Goal: Find specific page/section: Find specific page/section

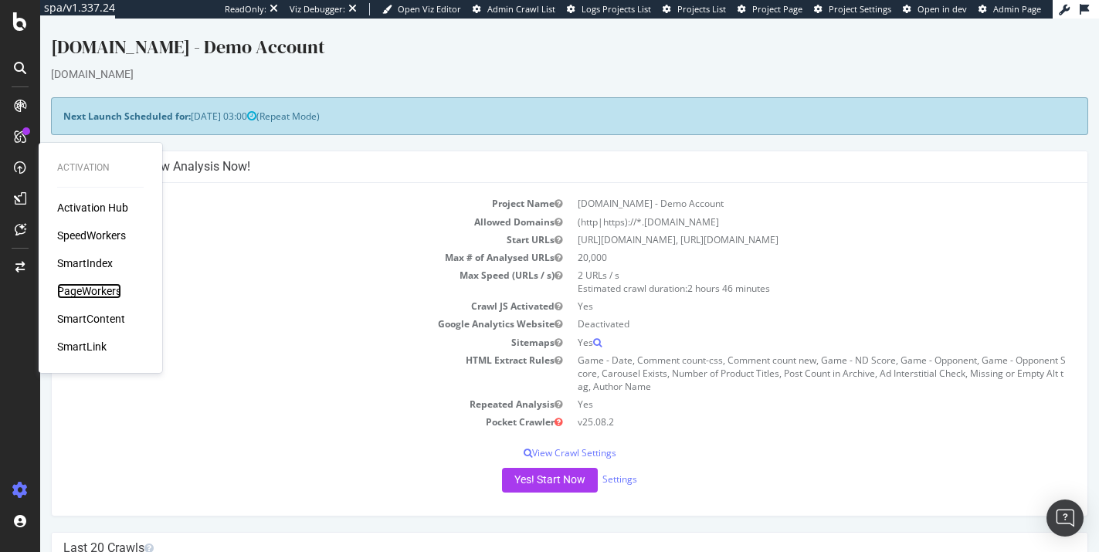
click at [76, 293] on div "PageWorkers" at bounding box center [89, 290] width 64 height 15
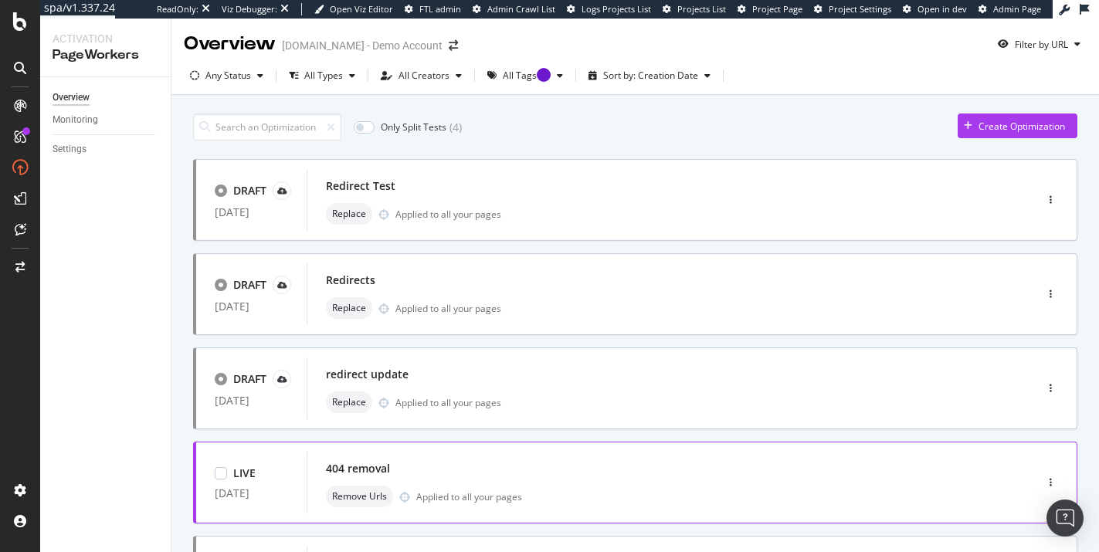
click at [365, 466] on div "404 removal" at bounding box center [358, 468] width 64 height 15
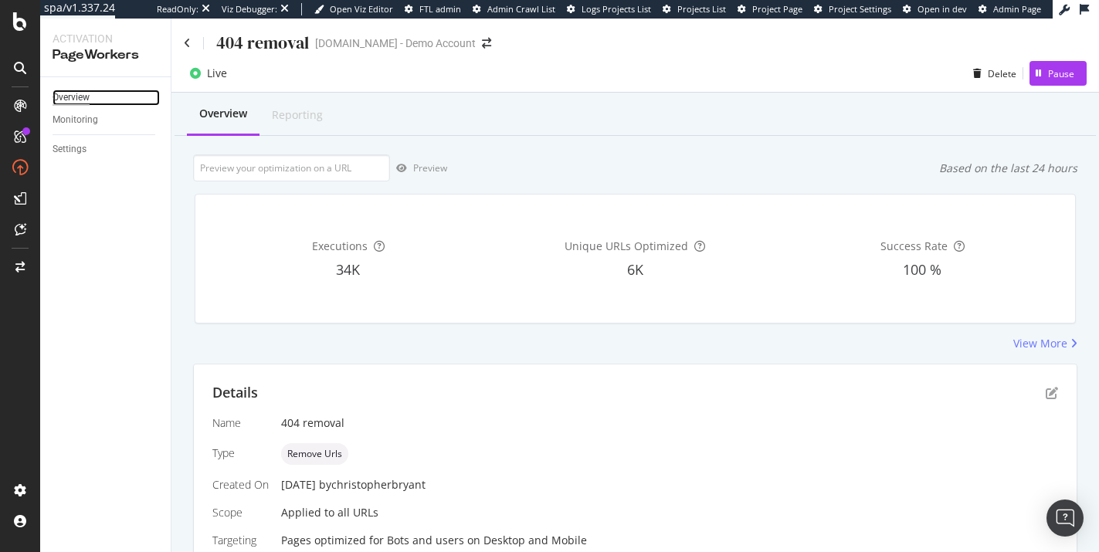
click at [86, 99] on div "Overview" at bounding box center [71, 98] width 37 height 16
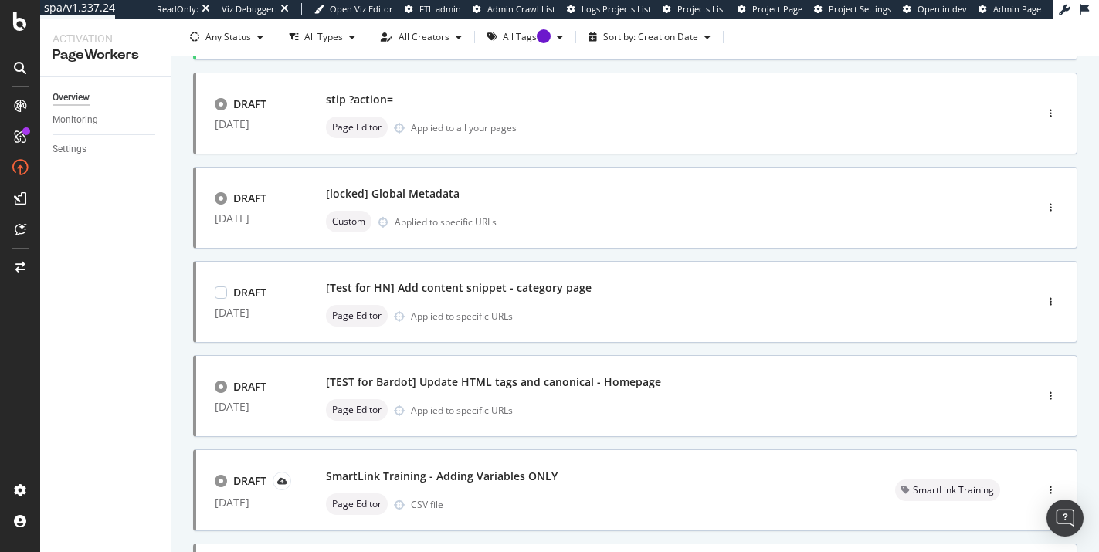
scroll to position [636, 0]
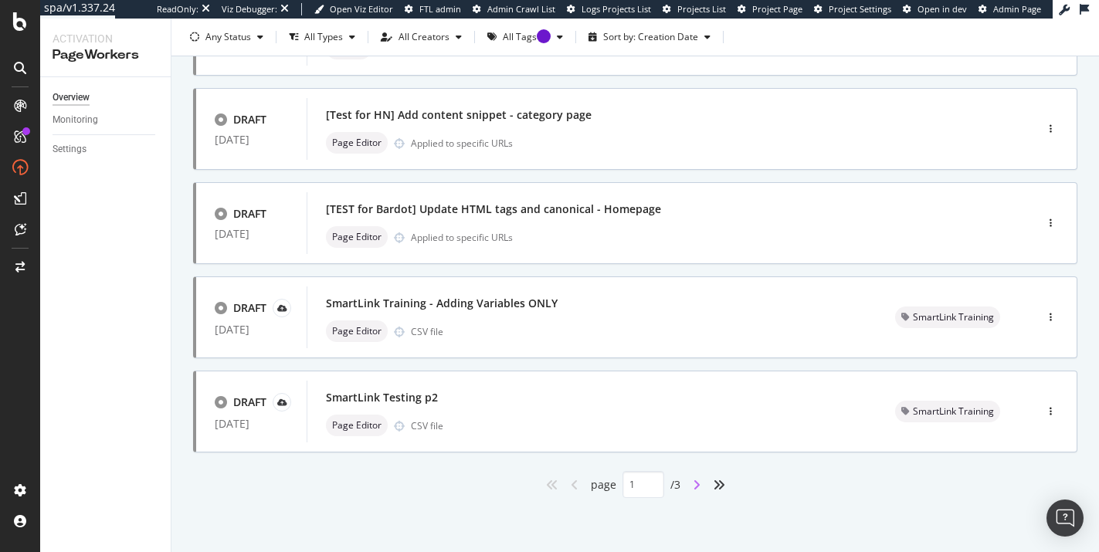
click at [700, 485] on icon "angle-right" at bounding box center [697, 485] width 8 height 12
type input "2"
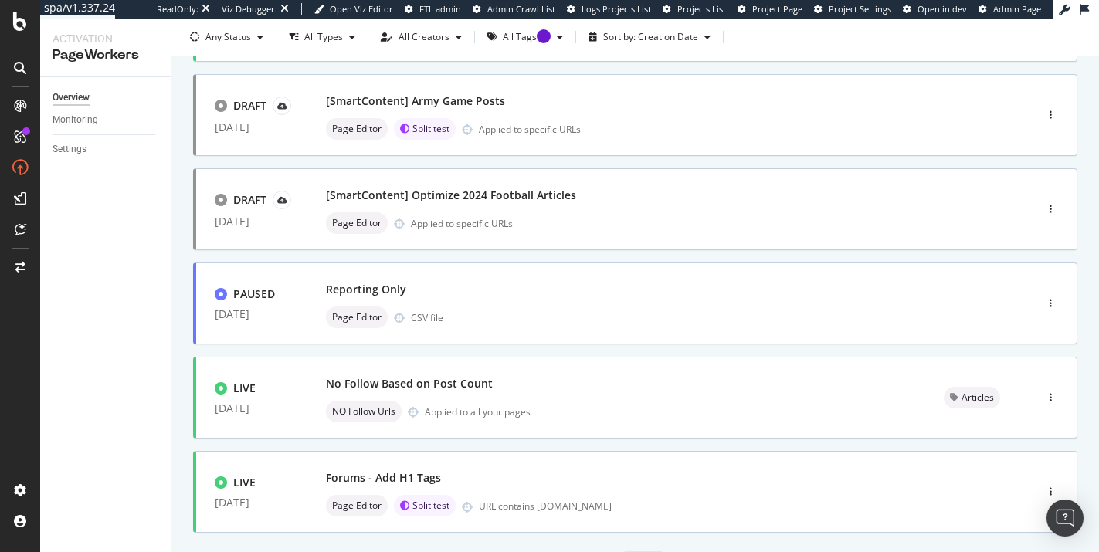
scroll to position [0, 0]
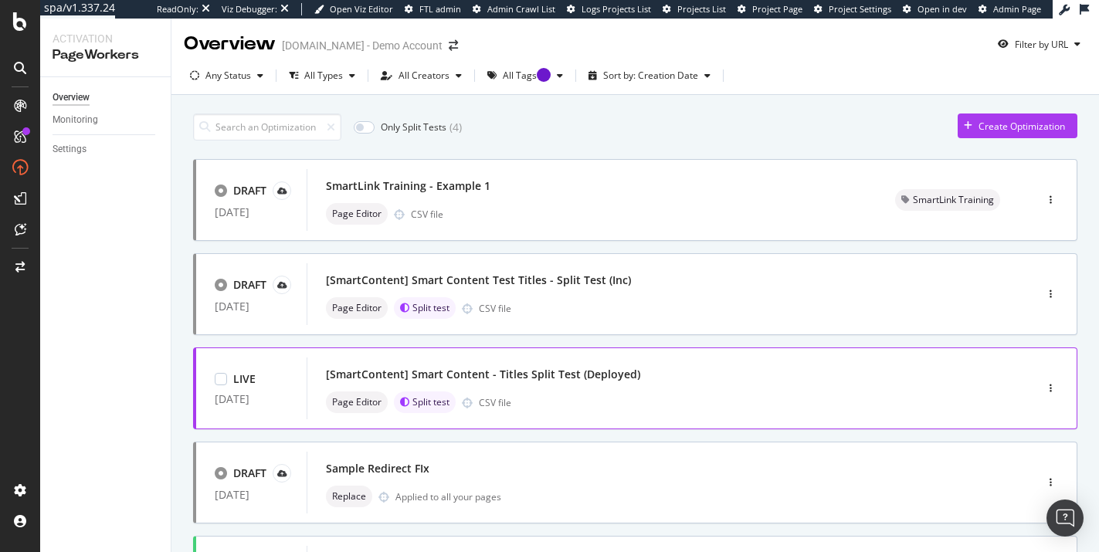
click at [450, 382] on div "[SmartContent] Smart Content - Titles Split Test (Deployed)" at bounding box center [483, 374] width 314 height 15
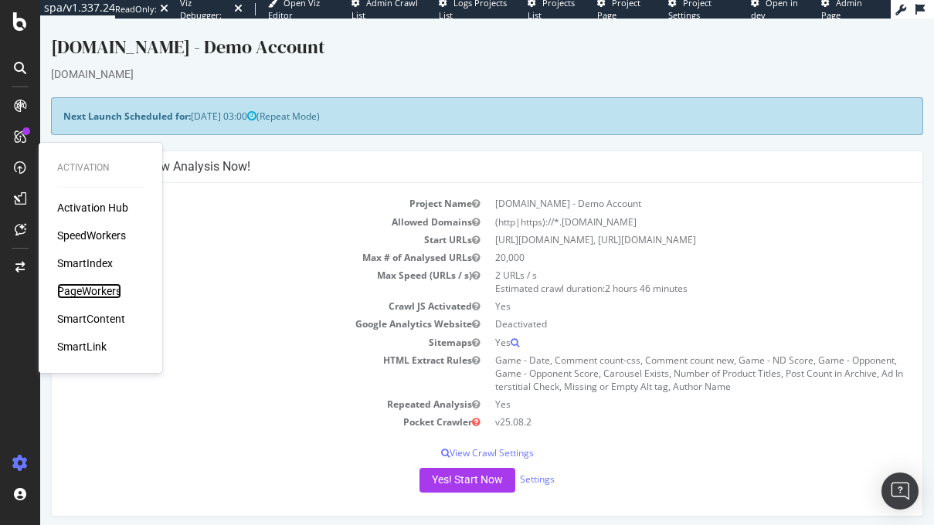
click at [102, 288] on div "PageWorkers" at bounding box center [89, 290] width 64 height 15
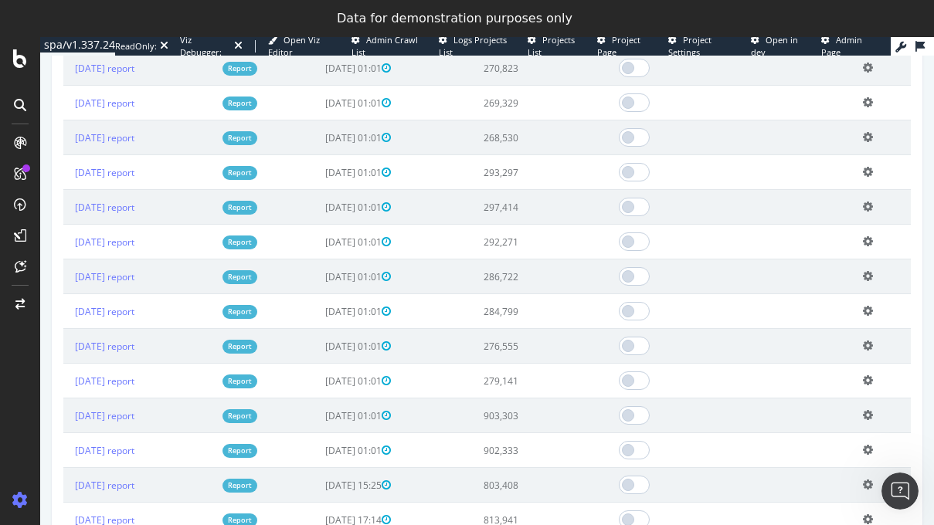
scroll to position [1796, 0]
